Goal: Task Accomplishment & Management: Use online tool/utility

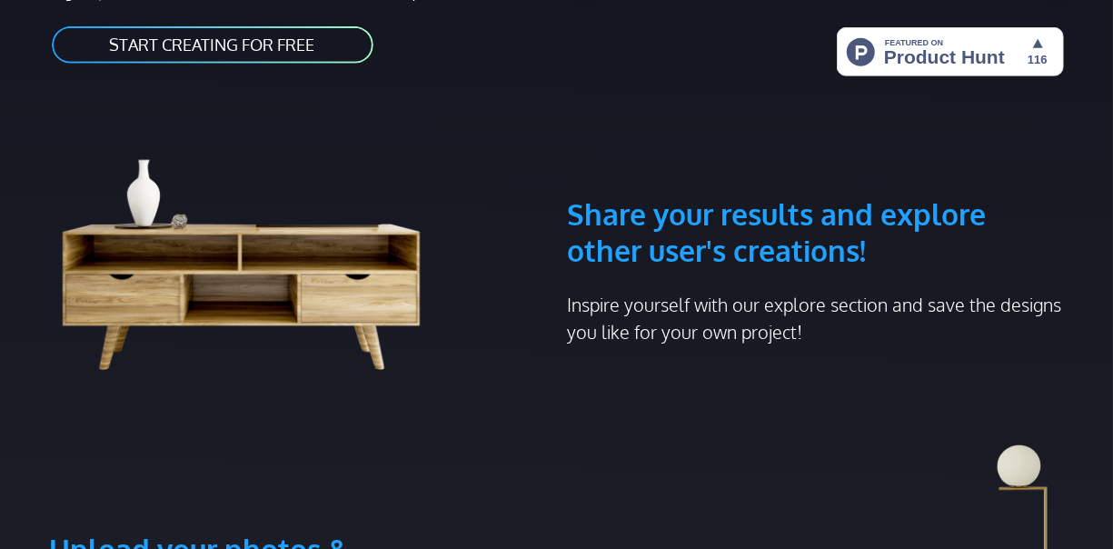
scroll to position [482, 0]
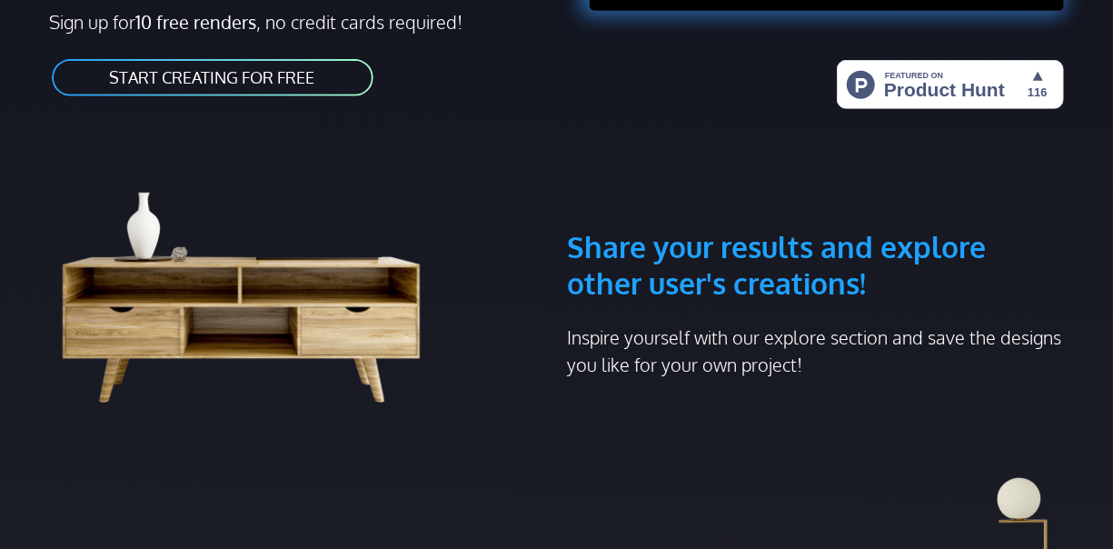
click at [231, 76] on link "START CREATING FOR FREE" at bounding box center [212, 77] width 325 height 41
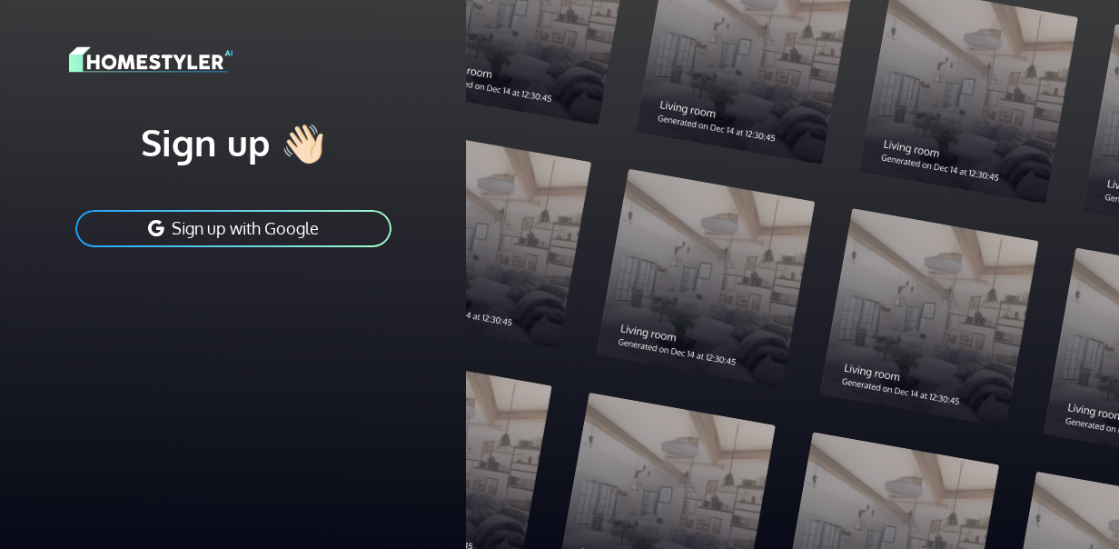
click at [329, 219] on button "Sign up with Google" at bounding box center [234, 228] width 320 height 41
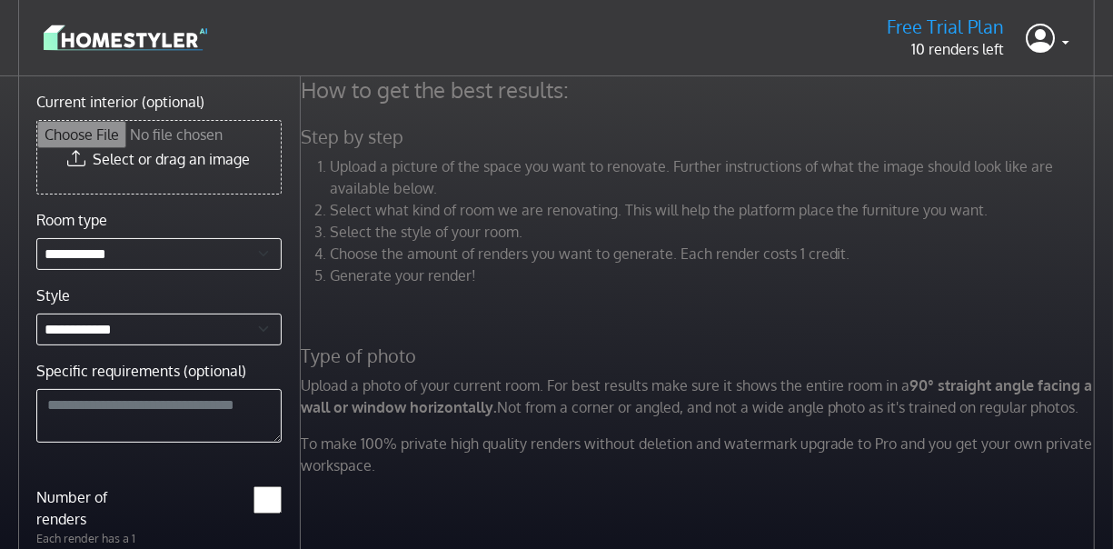
click at [372, 164] on li "Upload a picture of the space you want to renovate. Further instructions of wha…" at bounding box center [715, 177] width 770 height 44
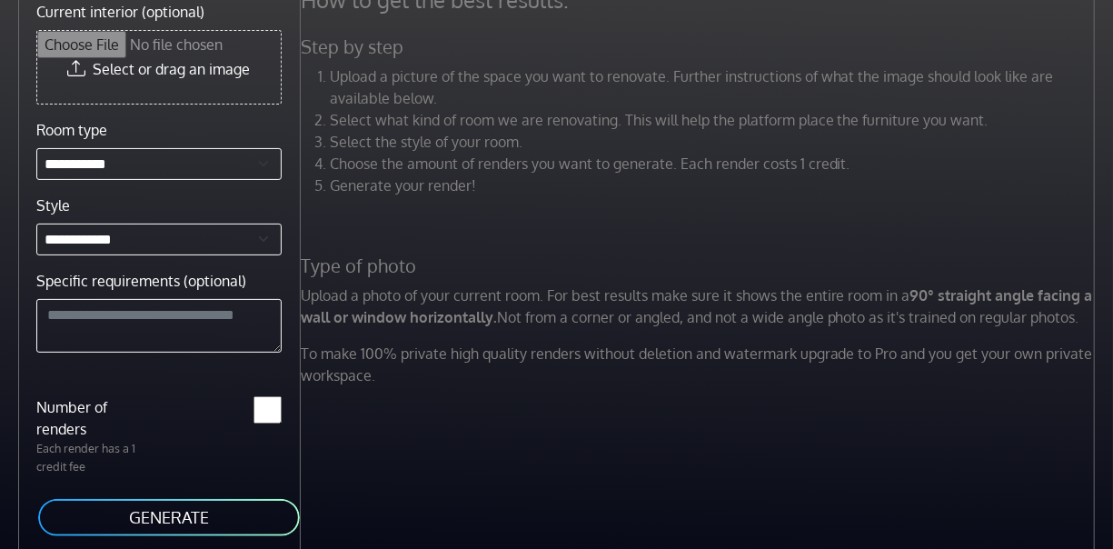
scroll to position [92, 0]
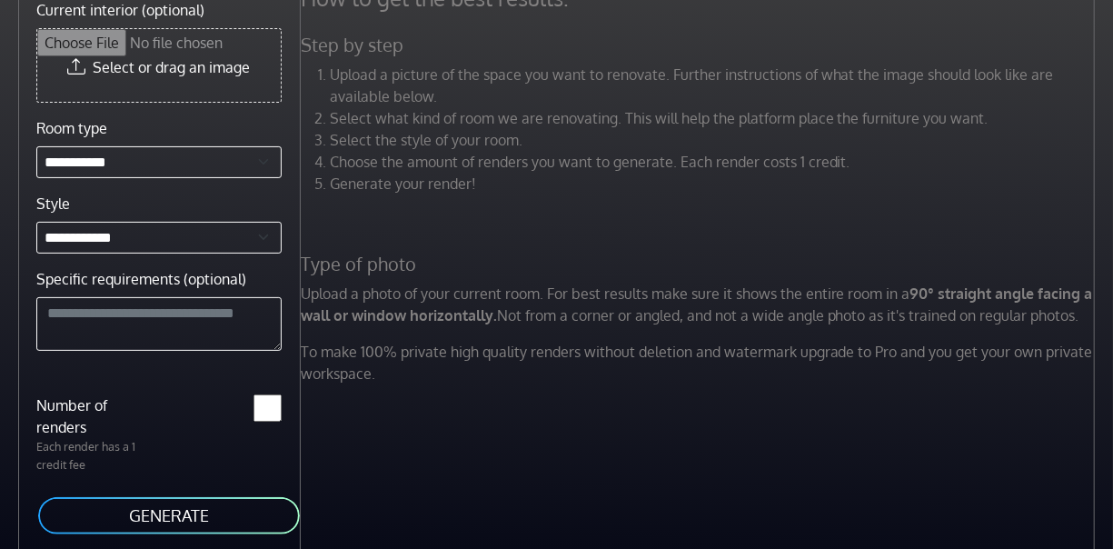
click at [904, 253] on h5 "Type of photo" at bounding box center [700, 264] width 820 height 23
